Goal: Information Seeking & Learning: Learn about a topic

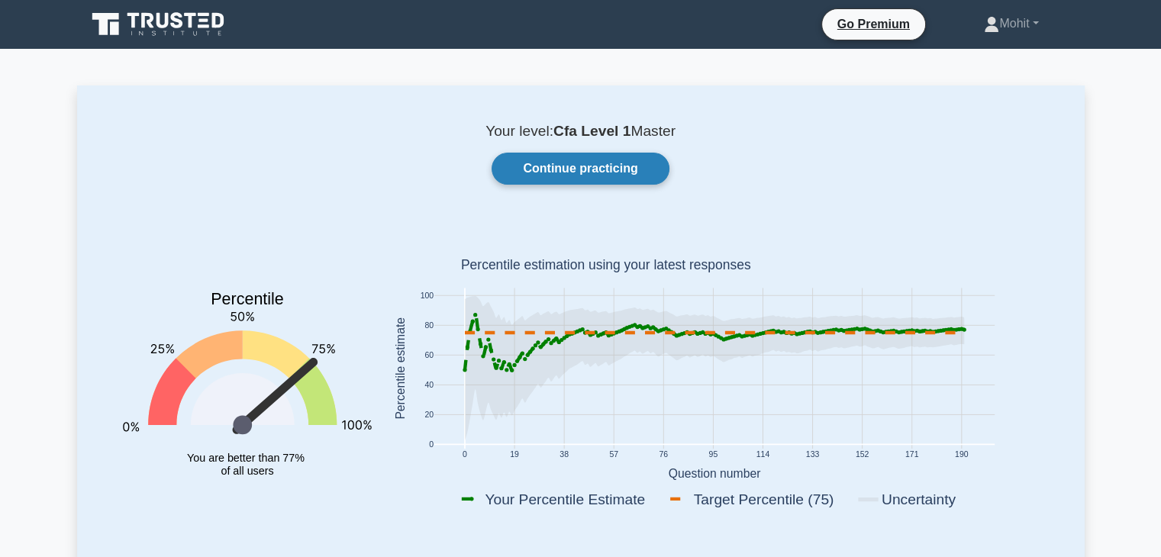
click at [581, 175] on link "Continue practicing" at bounding box center [580, 169] width 177 height 32
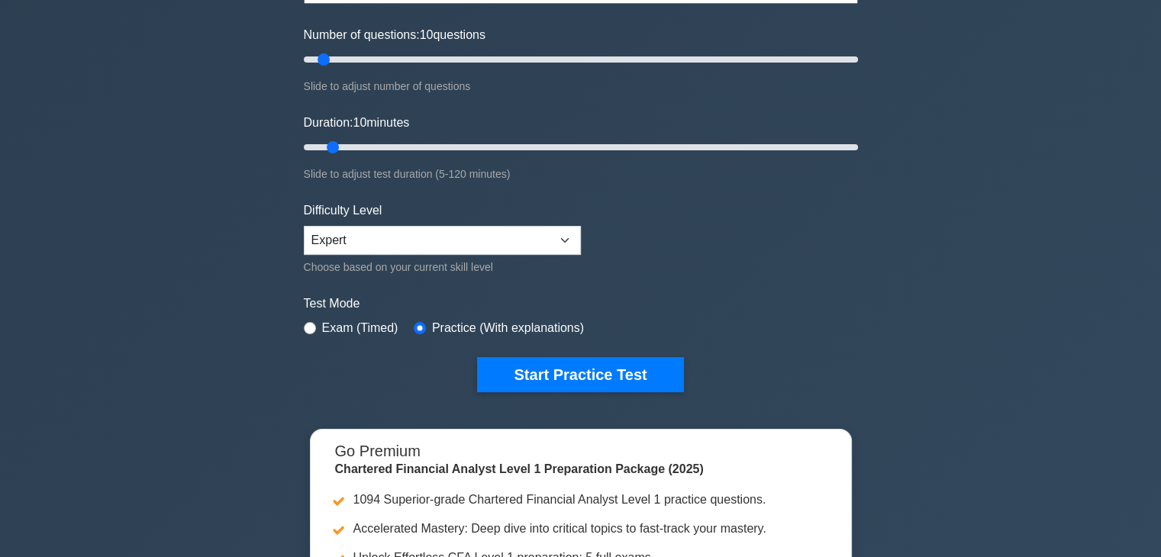
scroll to position [189, 0]
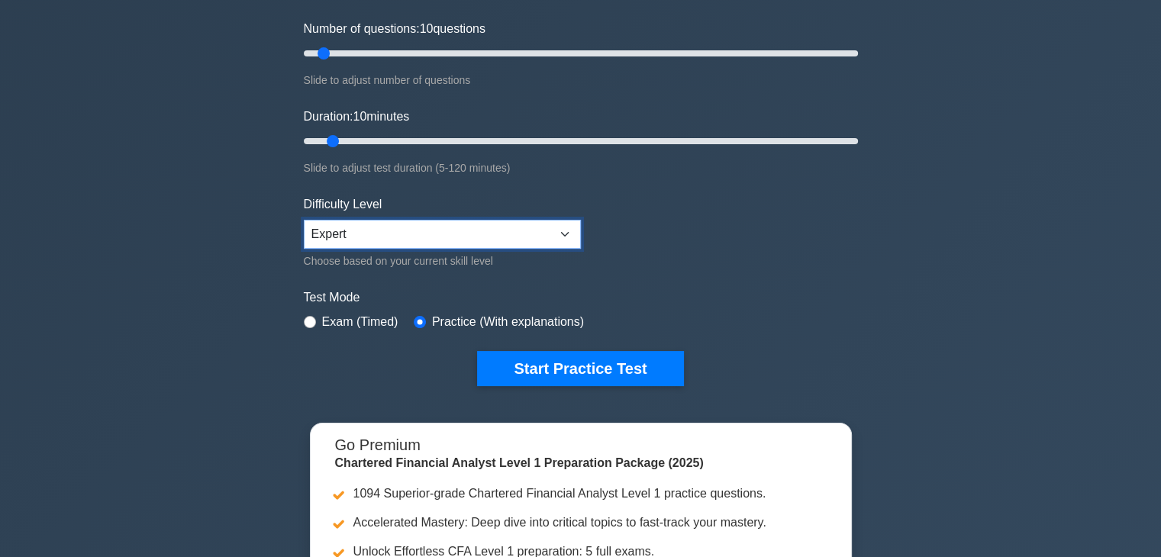
click at [552, 222] on select "Beginner Intermediate Expert" at bounding box center [442, 234] width 277 height 29
click at [317, 319] on div "Exam (Timed)" at bounding box center [351, 322] width 95 height 18
click at [305, 317] on input "radio" at bounding box center [310, 322] width 12 height 12
radio input "true"
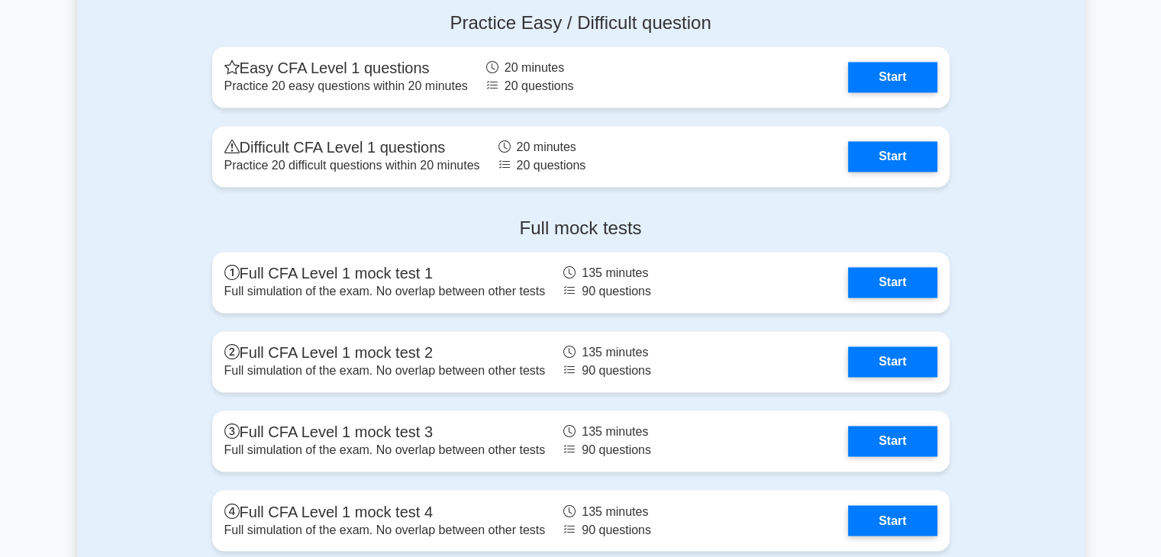
scroll to position [2441, 0]
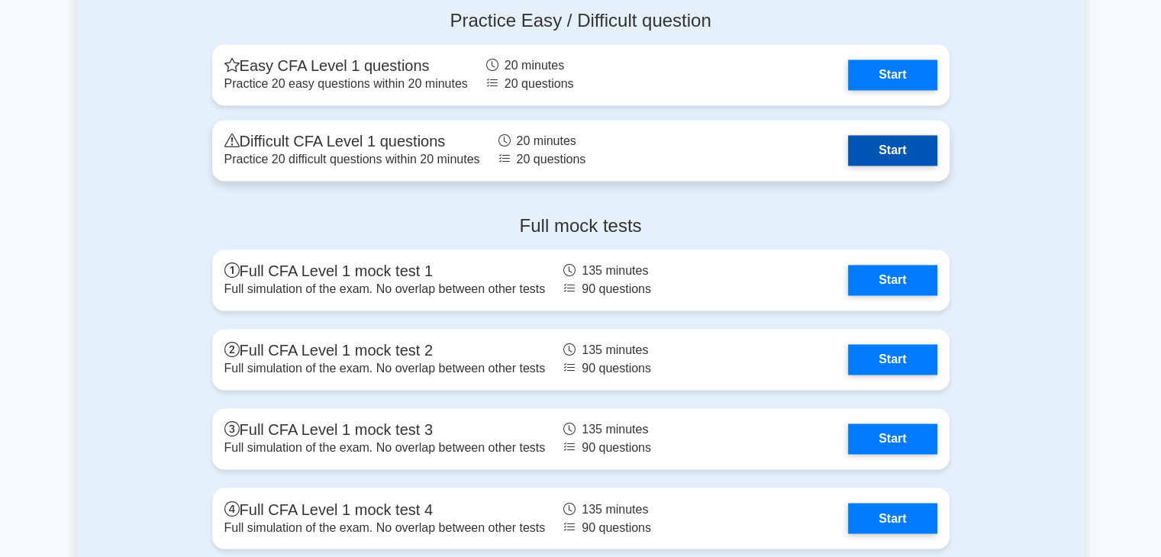
click at [870, 135] on link "Start" at bounding box center [892, 150] width 89 height 31
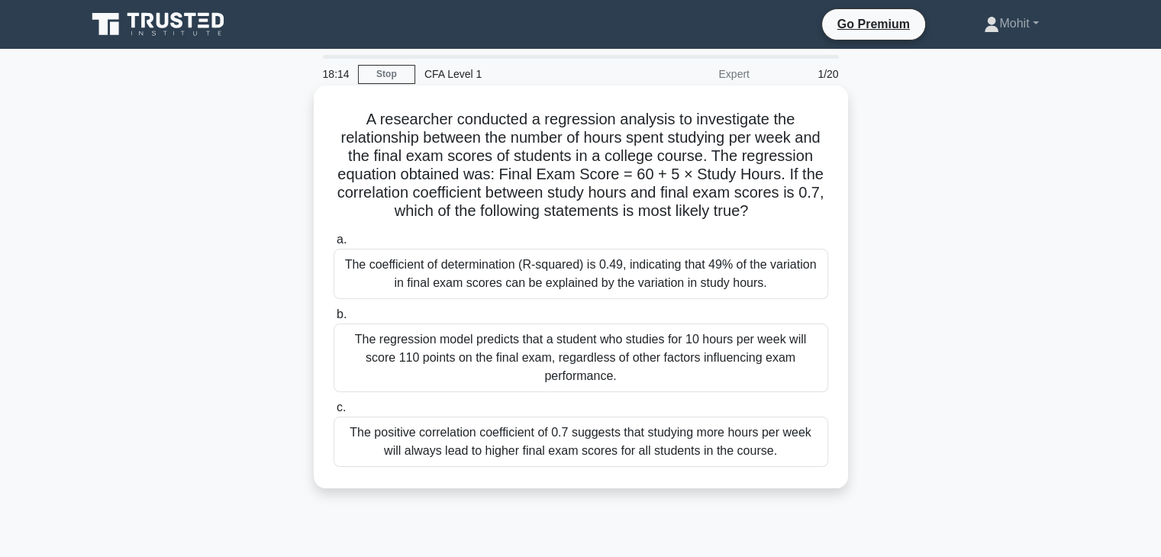
click at [776, 373] on div "The regression model predicts that a student who studies for 10 hours per week …" at bounding box center [581, 358] width 495 height 69
click at [334, 320] on input "b. The regression model predicts that a student who studies for 10 hours per we…" at bounding box center [334, 315] width 0 height 10
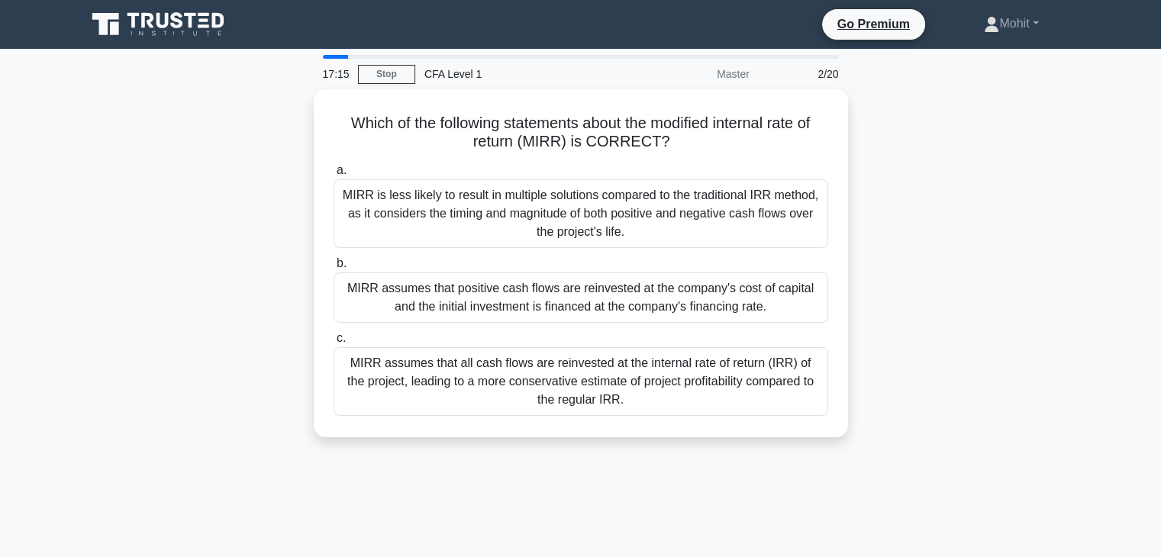
click at [776, 373] on div "MIRR assumes that all cash flows are reinvested at the internal rate of return …" at bounding box center [581, 381] width 495 height 69
click at [334, 344] on input "[PERSON_NAME] assumes that all cash flows are reinvested at the internal rate o…" at bounding box center [334, 339] width 0 height 10
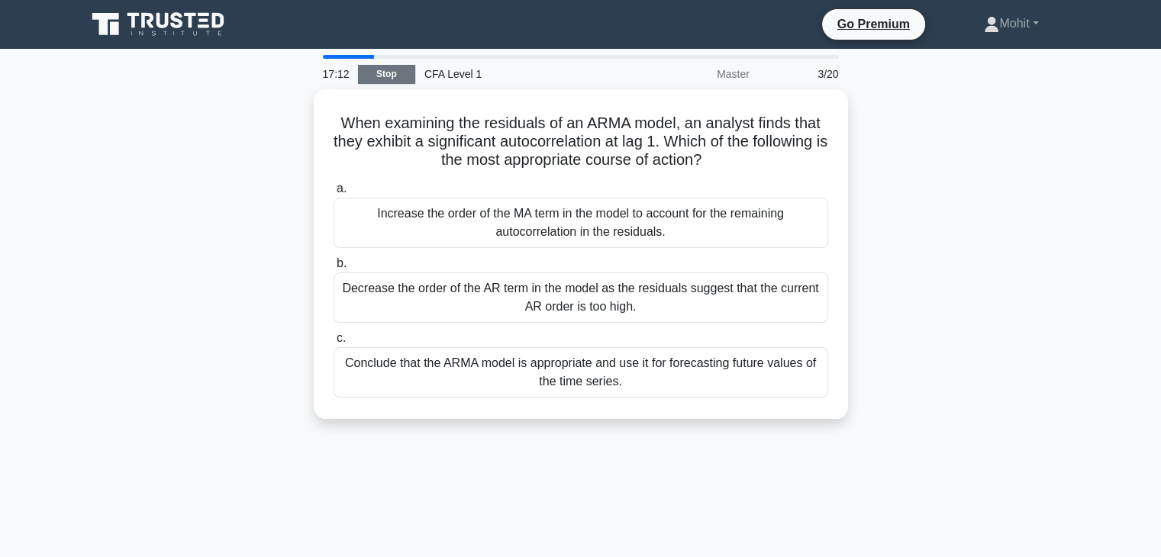
click at [364, 69] on link "Stop" at bounding box center [386, 74] width 57 height 19
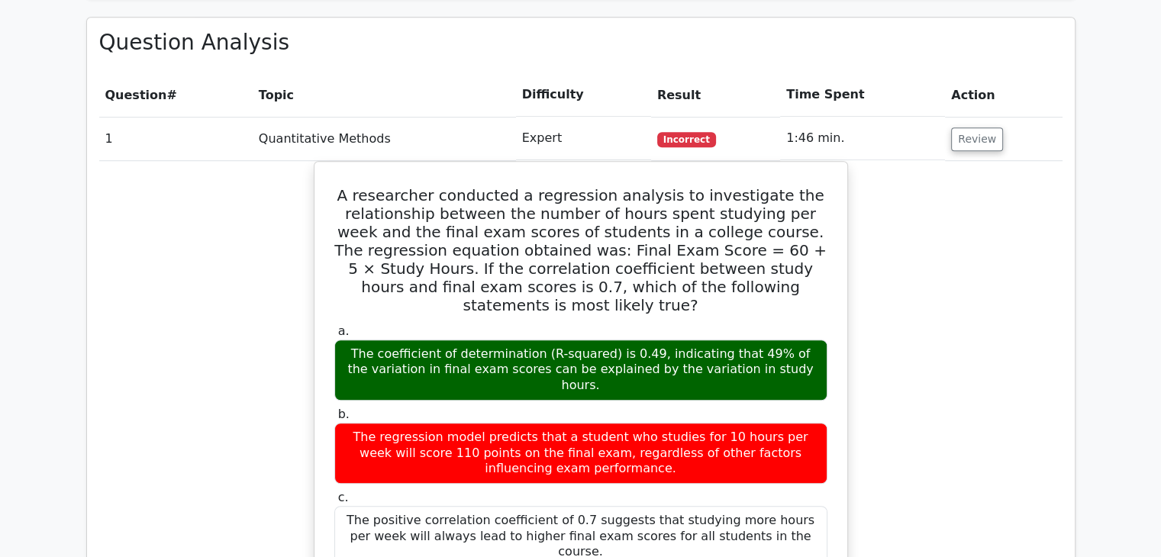
scroll to position [1025, 0]
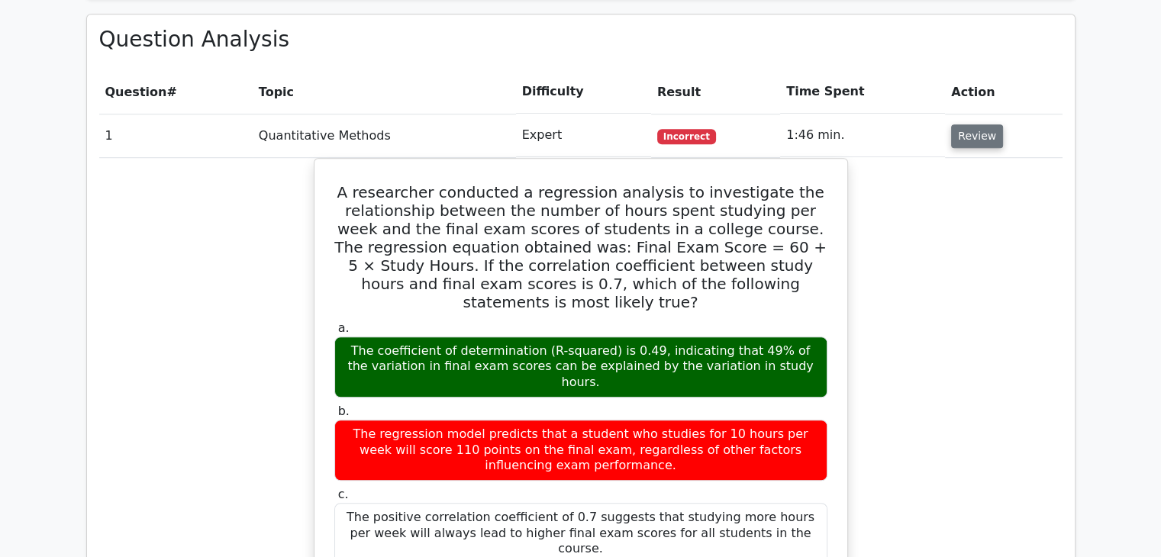
click at [982, 124] on button "Review" at bounding box center [977, 136] width 52 height 24
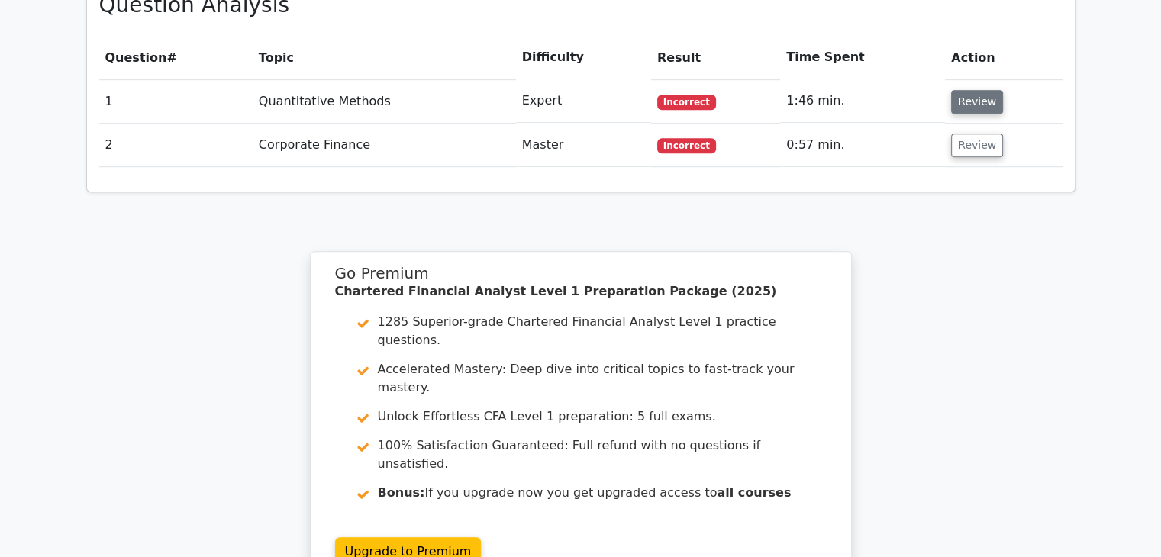
scroll to position [1056, 0]
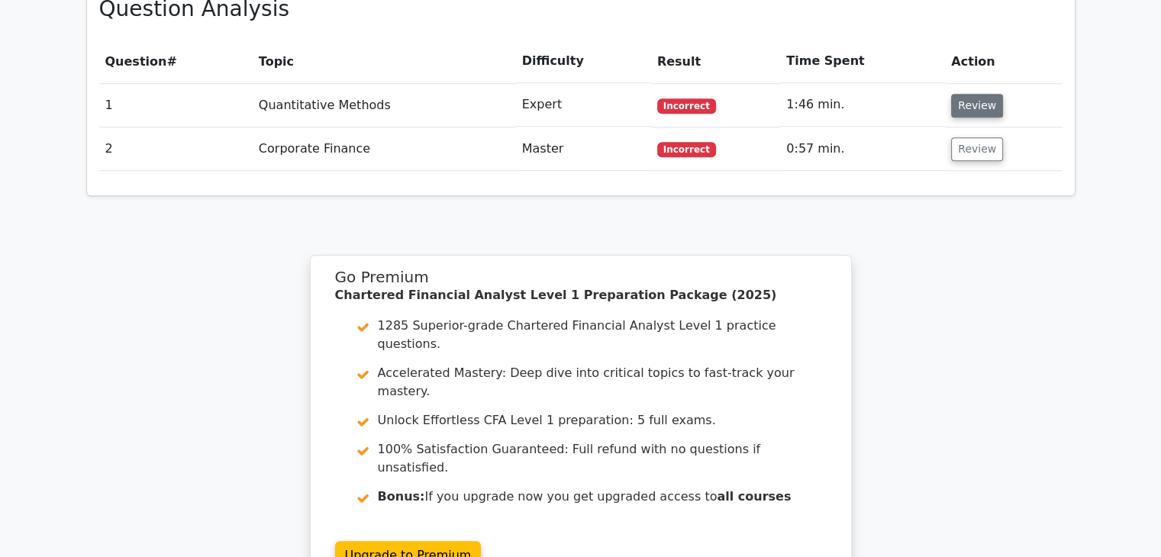
click at [982, 137] on button "Review" at bounding box center [977, 149] width 52 height 24
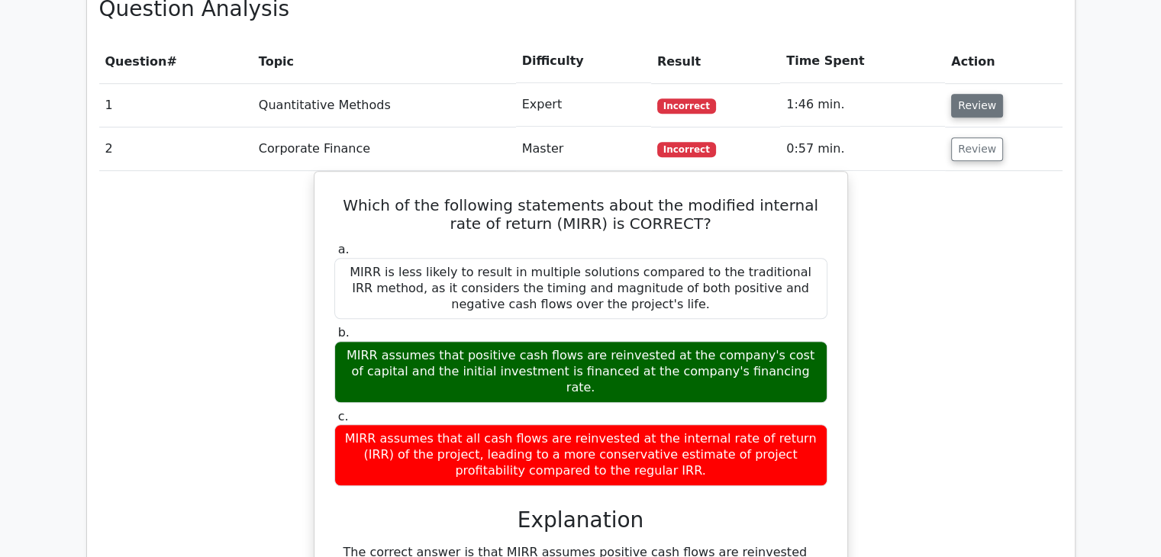
click at [982, 137] on button "Review" at bounding box center [977, 149] width 52 height 24
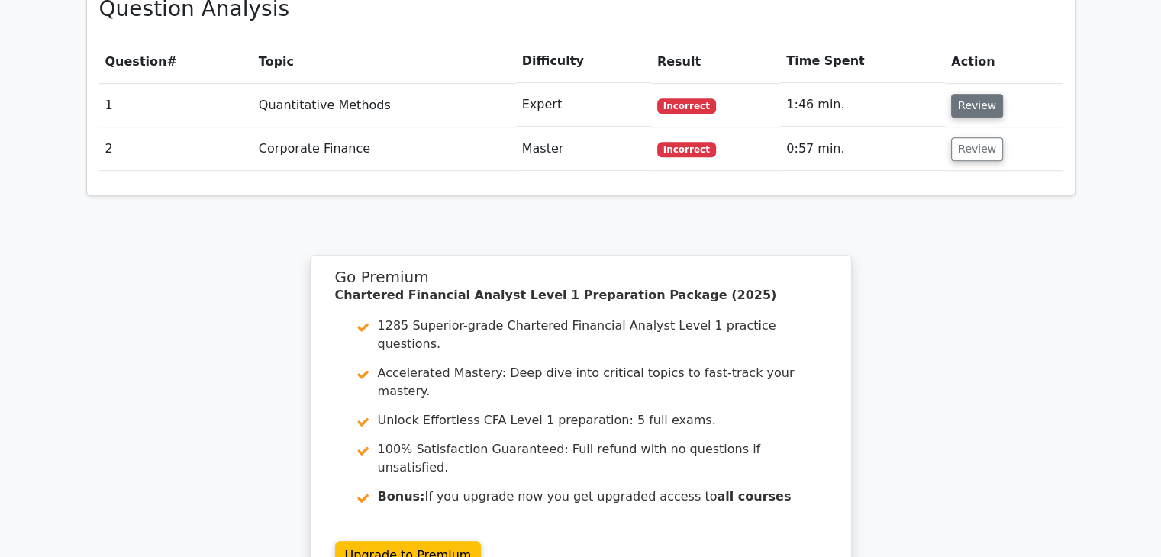
click at [982, 137] on button "Review" at bounding box center [977, 149] width 52 height 24
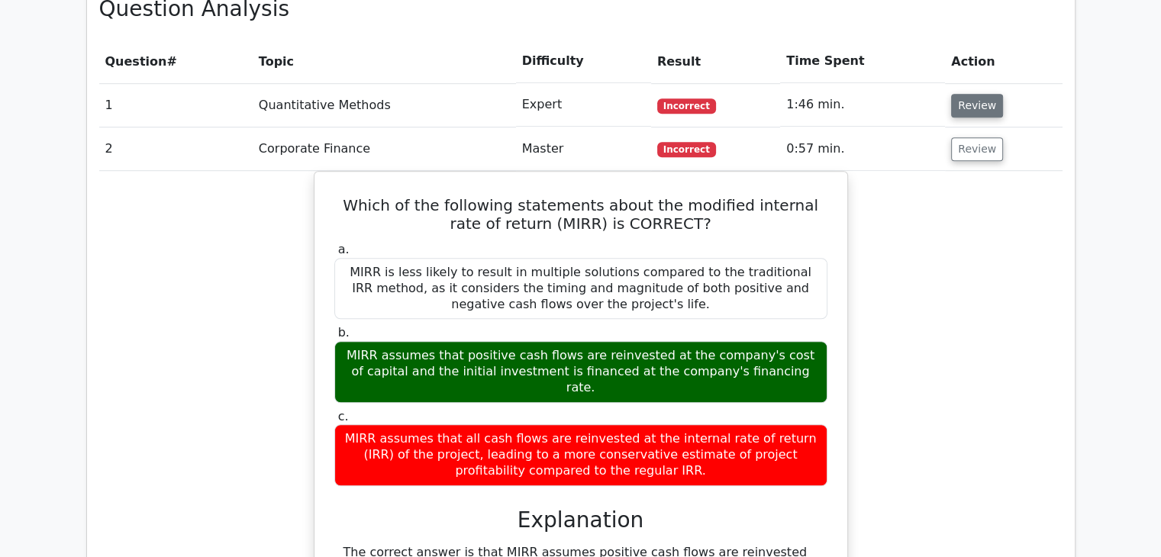
click at [982, 137] on button "Review" at bounding box center [977, 149] width 52 height 24
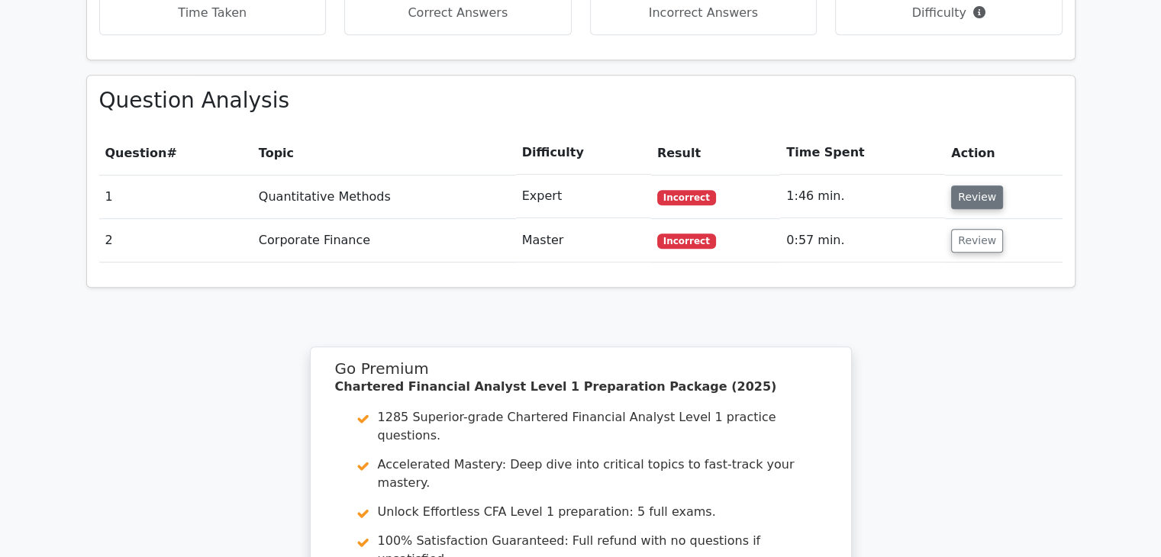
scroll to position [965, 0]
click at [959, 185] on button "Review" at bounding box center [977, 197] width 52 height 24
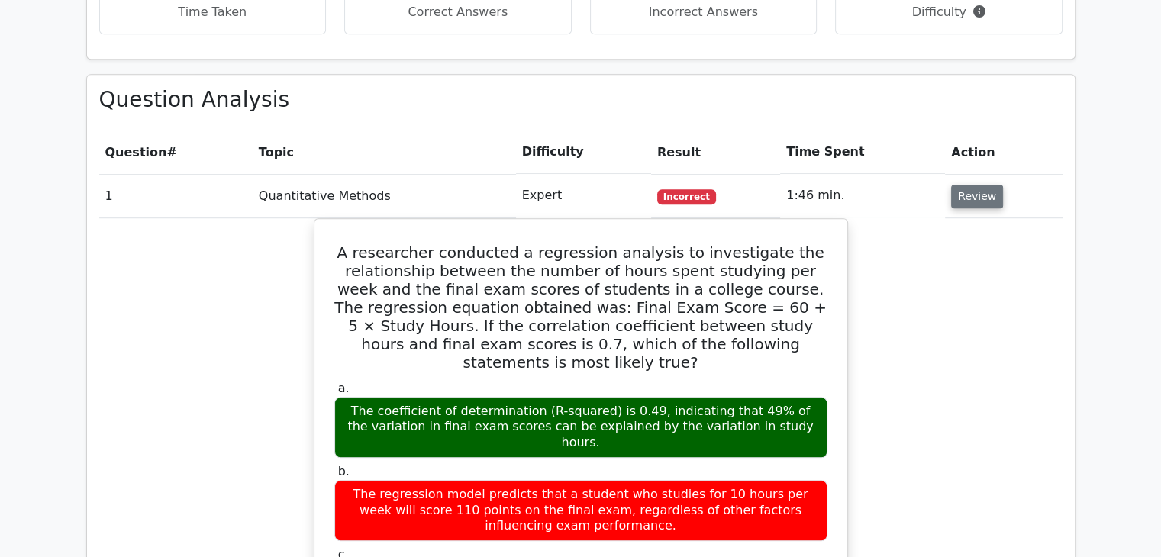
click at [959, 185] on button "Review" at bounding box center [977, 197] width 52 height 24
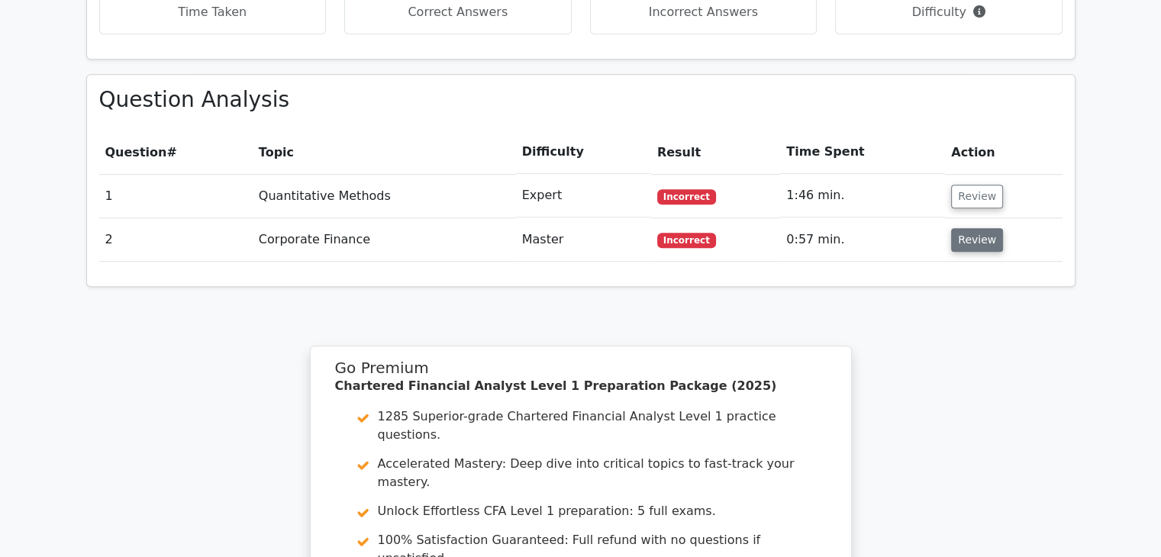
click at [957, 228] on button "Review" at bounding box center [977, 240] width 52 height 24
